Goal: Task Accomplishment & Management: Use online tool/utility

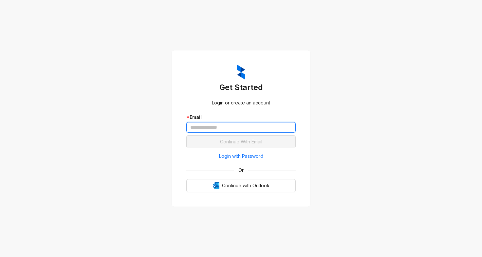
click at [200, 128] on input "text" at bounding box center [240, 127] width 109 height 10
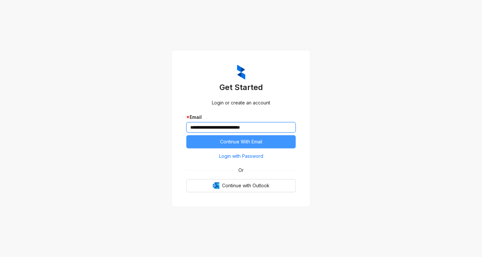
type input "**********"
click at [218, 139] on button "Continue With Email" at bounding box center [240, 141] width 109 height 13
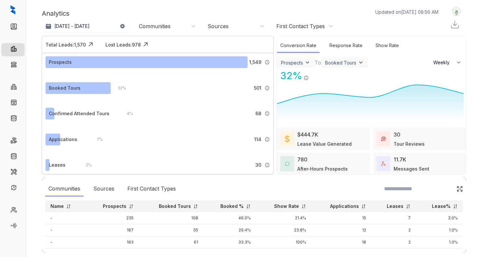
select select "******"
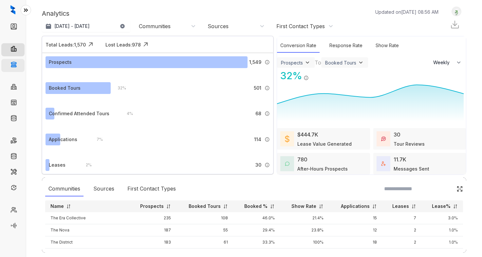
click at [20, 65] on link "Collections" at bounding box center [32, 65] width 24 height 13
click at [20, 64] on link "Collections" at bounding box center [32, 65] width 24 height 13
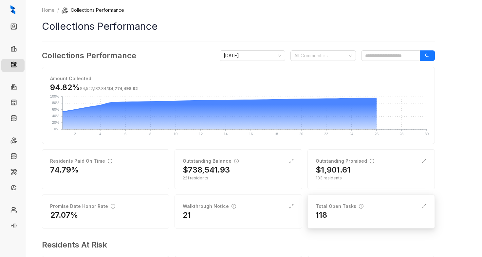
click at [363, 209] on div "Total Open Tasks" at bounding box center [371, 206] width 111 height 7
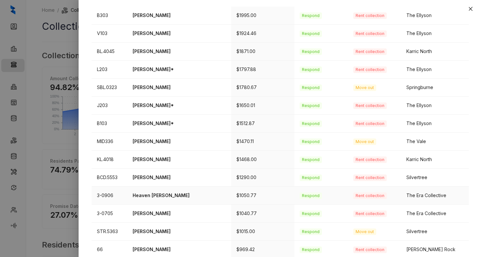
scroll to position [210, 0]
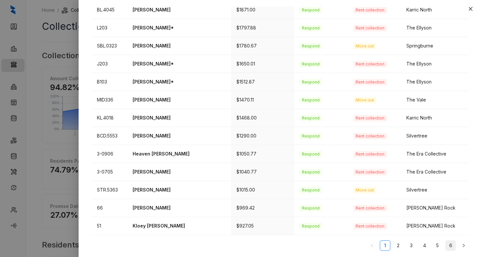
click at [446, 245] on link "6" at bounding box center [451, 246] width 10 height 10
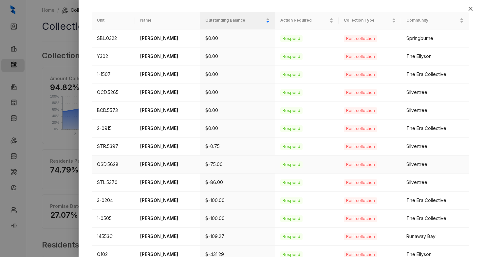
scroll to position [84, 0]
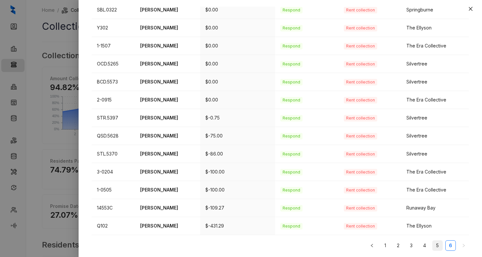
click at [433, 245] on link "5" at bounding box center [438, 246] width 10 height 10
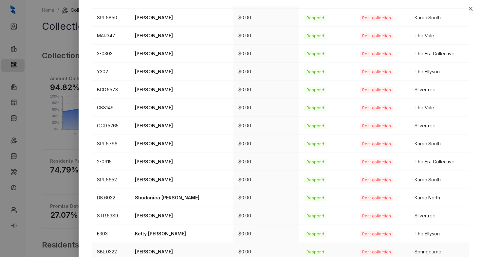
scroll to position [210, 0]
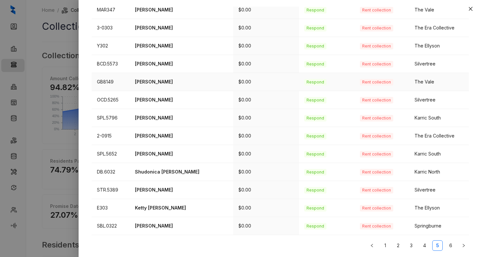
click at [151, 78] on p "Lakeshia Webb" at bounding box center [181, 81] width 93 height 7
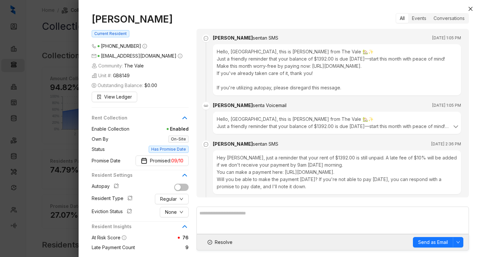
scroll to position [491, 0]
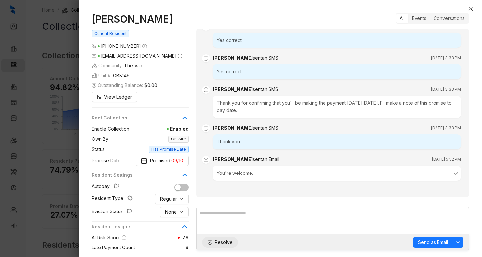
click at [216, 244] on span "Resolve" at bounding box center [224, 242] width 18 height 7
click at [467, 7] on button "Close" at bounding box center [471, 9] width 8 height 8
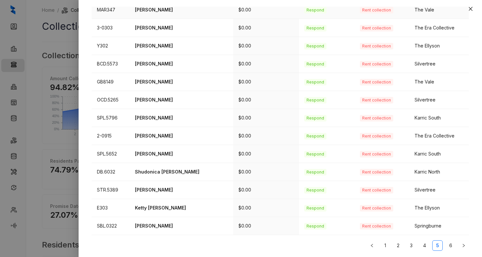
click at [171, 11] on p "Chatera Mcmorris" at bounding box center [181, 9] width 93 height 7
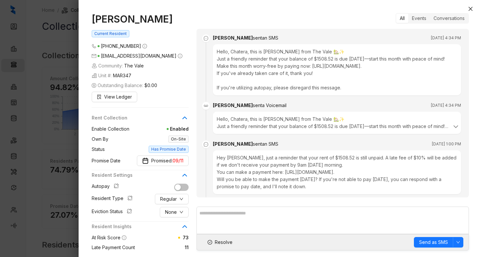
scroll to position [1930, 0]
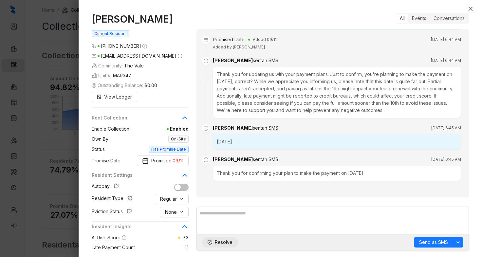
click at [221, 243] on span "Resolve" at bounding box center [224, 242] width 18 height 7
click at [471, 10] on icon "close" at bounding box center [470, 8] width 5 height 5
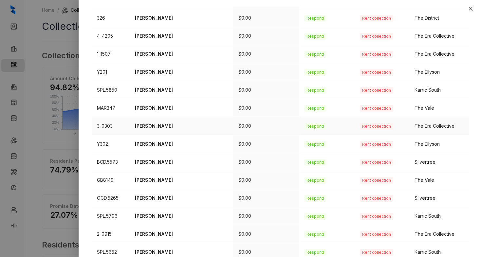
scroll to position [79, 0]
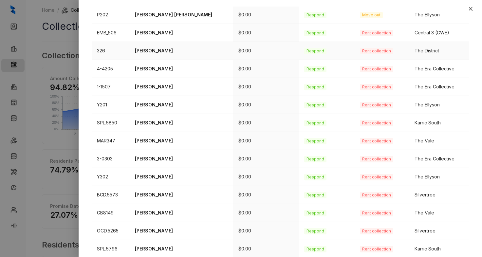
click at [160, 48] on p "Diamond Haskins" at bounding box center [181, 50] width 93 height 7
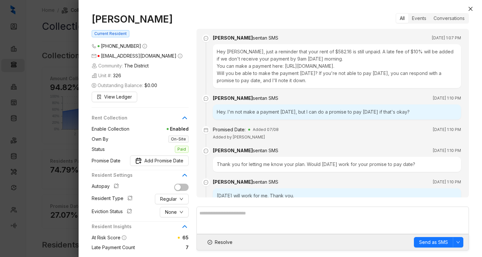
scroll to position [2470, 0]
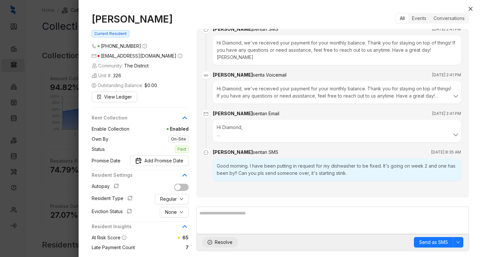
click at [222, 244] on span "Resolve" at bounding box center [224, 242] width 18 height 7
click at [470, 8] on icon "close" at bounding box center [470, 8] width 5 height 5
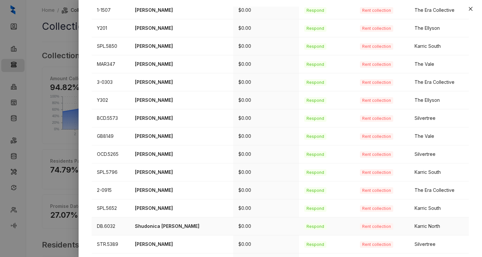
scroll to position [210, 0]
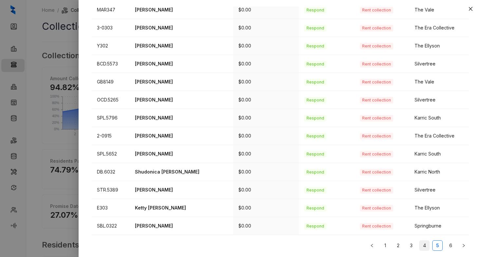
click at [421, 248] on link "4" at bounding box center [425, 246] width 10 height 10
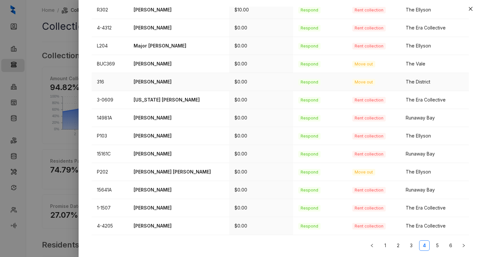
click at [152, 81] on p "Catoria Boyd" at bounding box center [179, 81] width 90 height 7
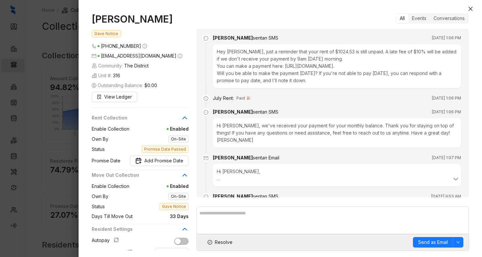
scroll to position [1410, 0]
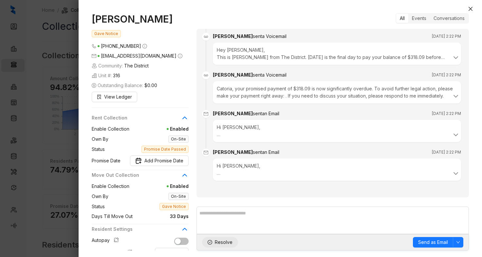
click at [219, 243] on span "Resolve" at bounding box center [224, 242] width 18 height 7
click at [469, 10] on icon "close" at bounding box center [471, 9] width 4 height 4
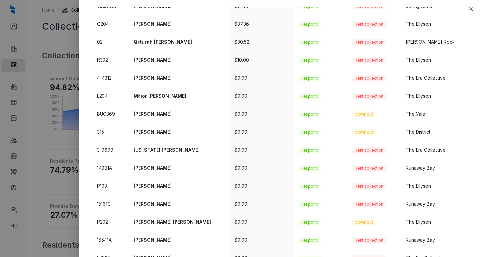
scroll to position [144, 0]
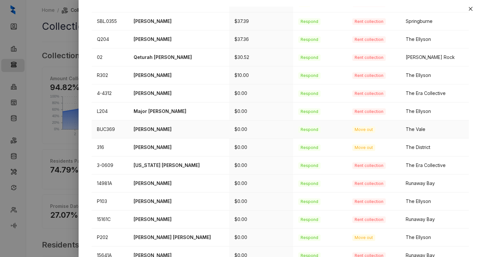
click at [158, 128] on p "Makyla Jimerson" at bounding box center [179, 129] width 90 height 7
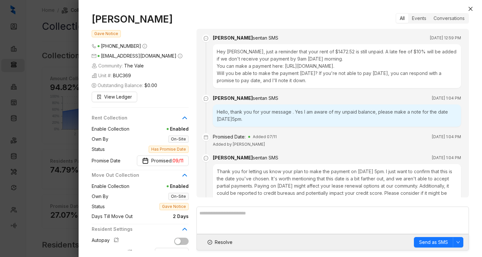
scroll to position [1195, 0]
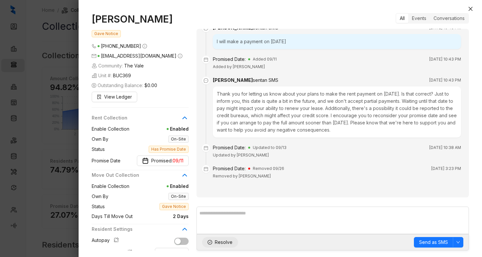
drag, startPoint x: 215, startPoint y: 248, endPoint x: 225, endPoint y: 239, distance: 13.0
click at [215, 248] on div "Resolve Send as SMS" at bounding box center [333, 242] width 273 height 16
click at [222, 246] on button "Resolve" at bounding box center [220, 242] width 36 height 10
click at [470, 7] on icon "close" at bounding box center [470, 8] width 5 height 5
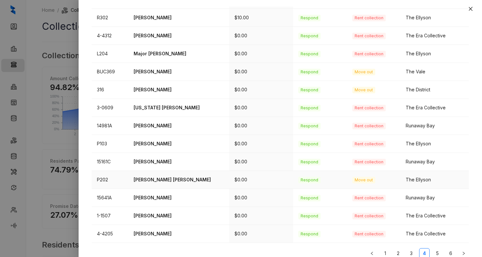
scroll to position [210, 0]
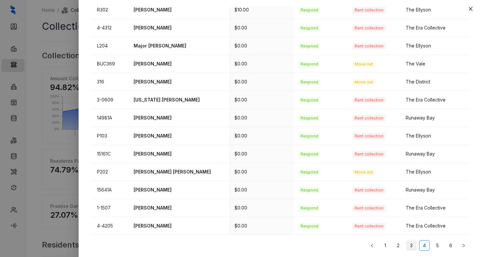
click at [408, 248] on link "3" at bounding box center [412, 246] width 10 height 10
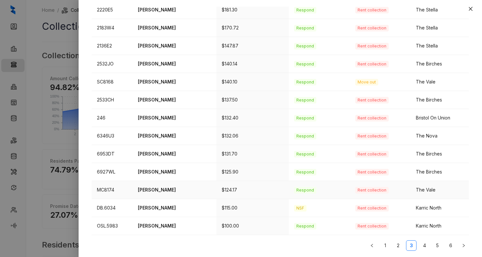
click at [159, 191] on p "Lasasha Jones" at bounding box center [174, 189] width 73 height 7
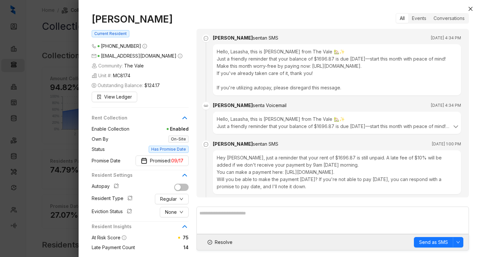
scroll to position [3014, 0]
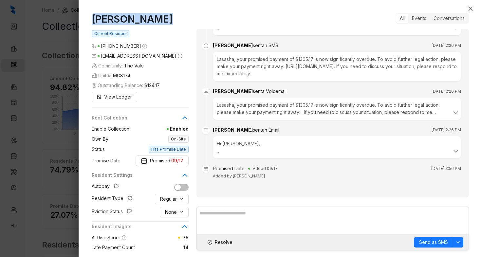
drag, startPoint x: 162, startPoint y: 19, endPoint x: 88, endPoint y: 16, distance: 73.8
click at [88, 16] on div "Lasasha Jones Current Resident (901) 319 4029 lasashasjones@gmail.com Community…" at bounding box center [281, 132] width 404 height 251
copy h1 "Lasasha Jones"
click at [218, 252] on div "Lasasha Jones Current Resident (901) 319 4029 lasashasjones@gmail.com Community…" at bounding box center [281, 132] width 404 height 251
click at [218, 241] on span "Resolve" at bounding box center [224, 242] width 18 height 7
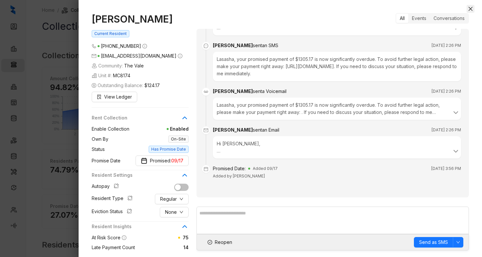
click at [472, 10] on icon "close" at bounding box center [471, 9] width 4 height 4
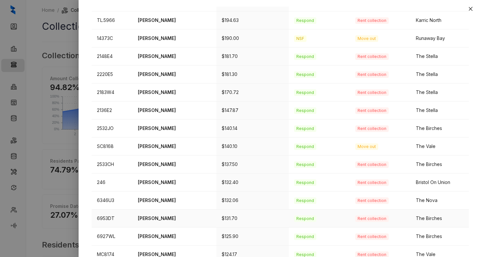
scroll to position [144, 0]
